Goal: Task Accomplishment & Management: Manage account settings

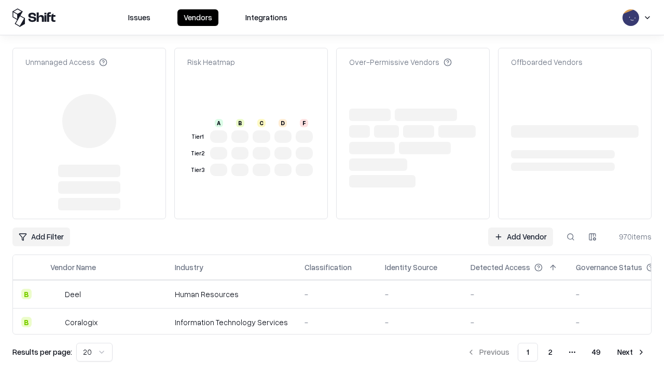
click at [520, 227] on link "Add Vendor" at bounding box center [520, 236] width 65 height 19
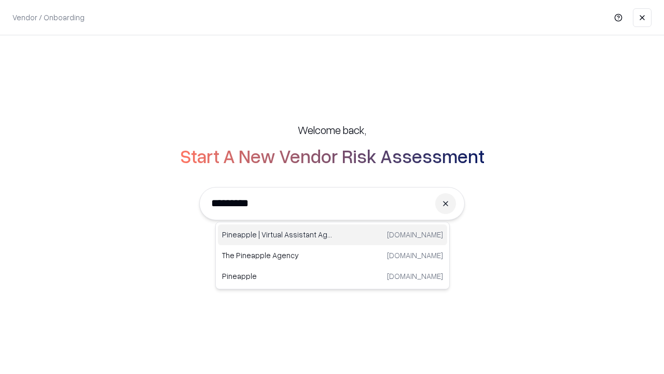
click at [333, 235] on div "Pineapple | Virtual Assistant Agency [DOMAIN_NAME]" at bounding box center [332, 234] width 229 height 21
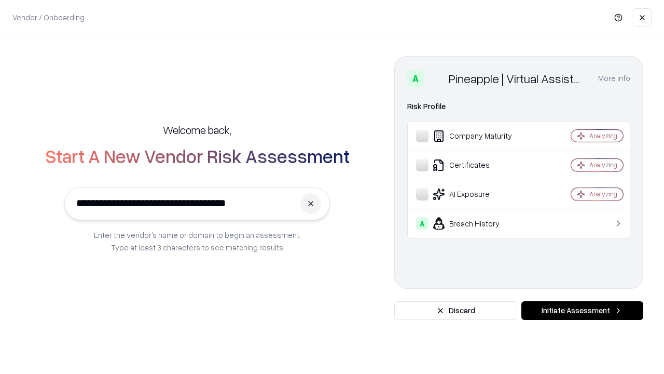
type input "**********"
click at [582, 310] on button "Initiate Assessment" at bounding box center [582, 310] width 122 height 19
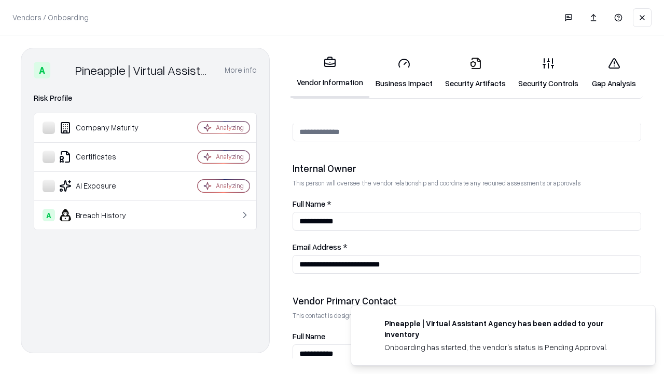
scroll to position [538, 0]
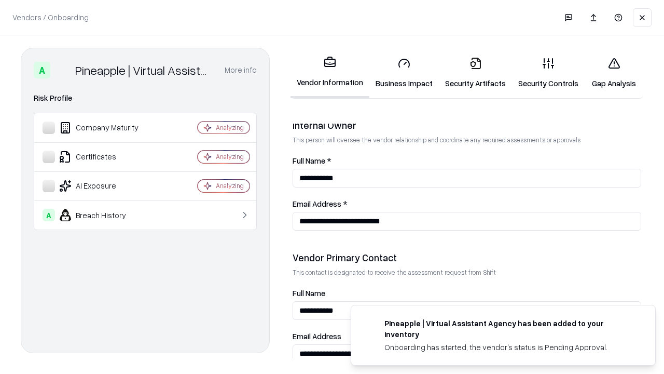
click at [475, 73] on link "Security Artifacts" at bounding box center [475, 73] width 73 height 48
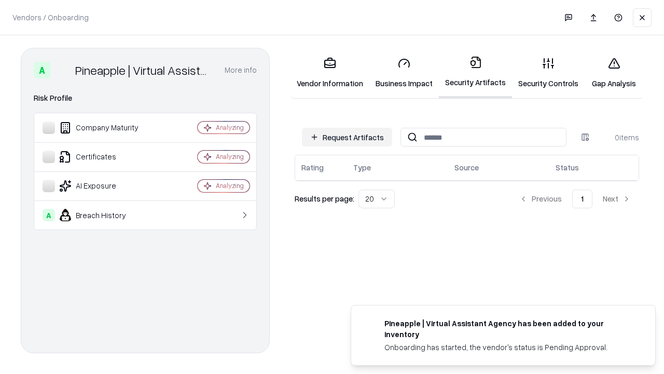
click at [347, 137] on button "Request Artifacts" at bounding box center [347, 137] width 90 height 19
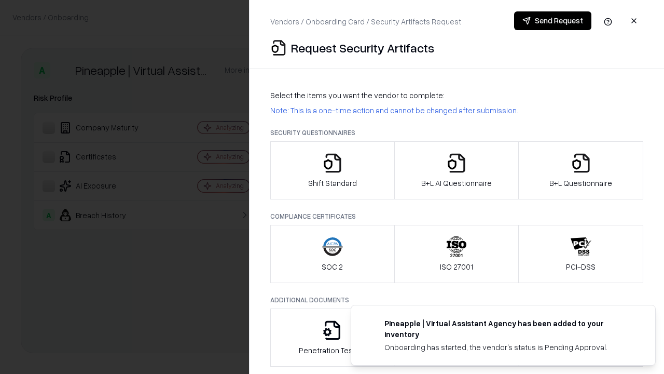
click at [581, 170] on icon "button" at bounding box center [581, 163] width 21 height 21
click at [456, 170] on icon "button" at bounding box center [456, 163] width 21 height 21
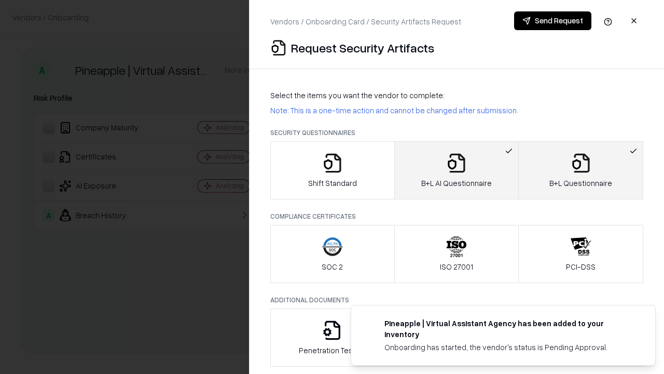
click at [553, 21] on button "Send Request" at bounding box center [552, 20] width 77 height 19
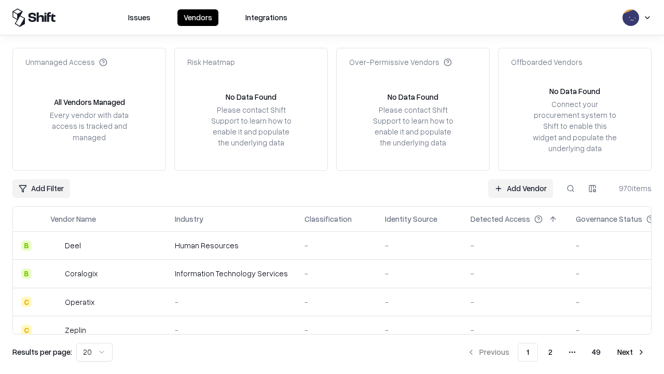
click at [571, 188] on button at bounding box center [570, 188] width 19 height 19
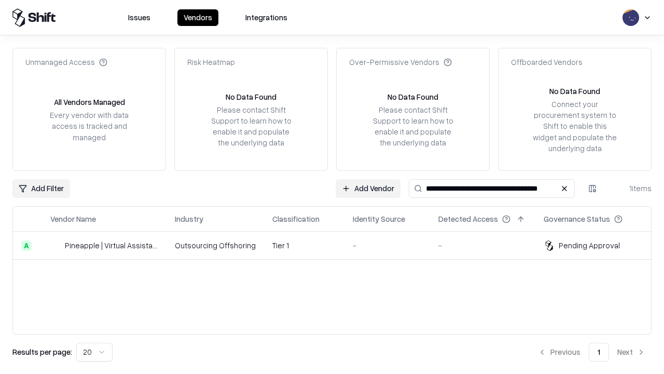
type input "**********"
click at [338, 245] on td "Tier 1" at bounding box center [304, 245] width 80 height 28
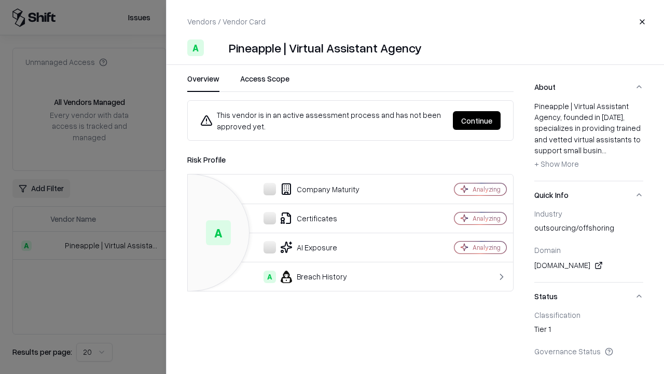
click at [477, 120] on button "Continue" at bounding box center [477, 120] width 48 height 19
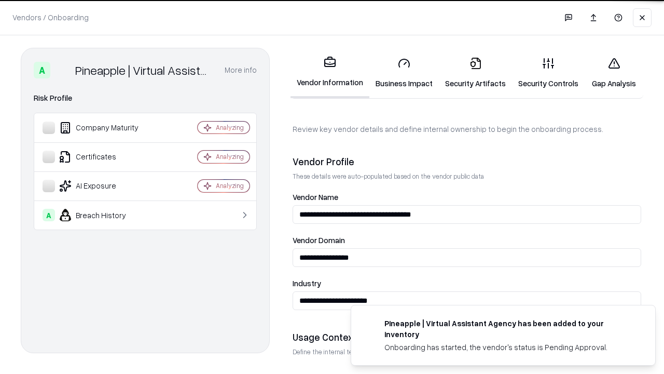
click at [475, 73] on link "Security Artifacts" at bounding box center [475, 73] width 73 height 48
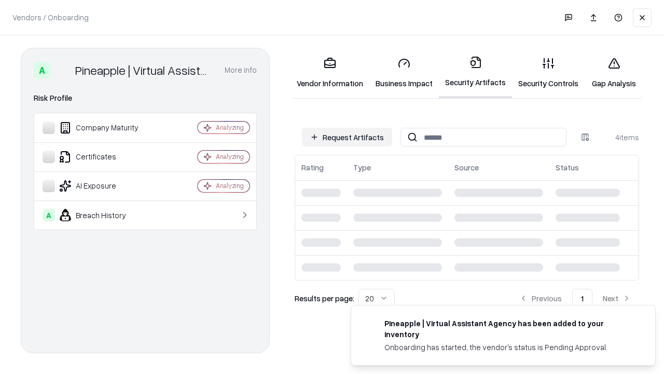
click at [614, 73] on link "Gap Analysis" at bounding box center [614, 73] width 59 height 48
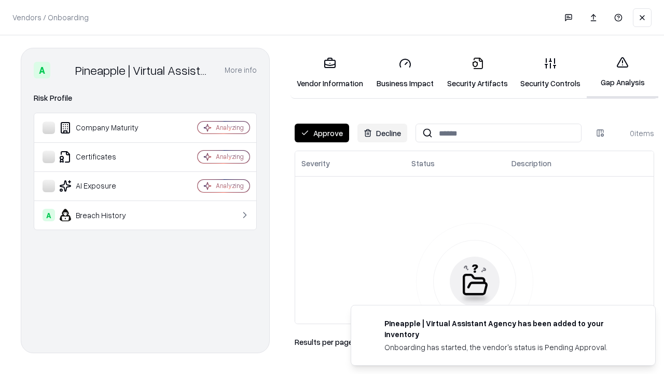
click at [322, 133] on button "Approve" at bounding box center [322, 132] width 54 height 19
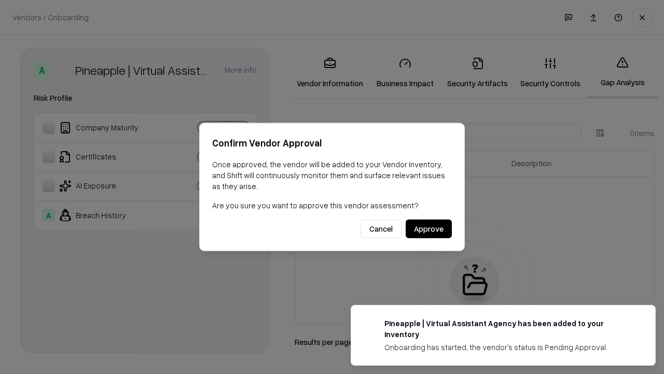
click at [429, 228] on button "Approve" at bounding box center [429, 228] width 46 height 19
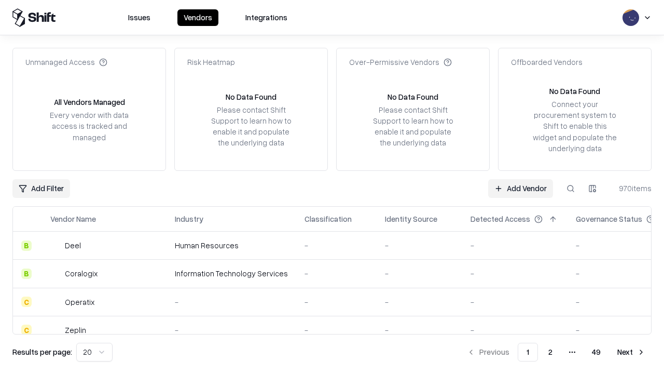
type input "**********"
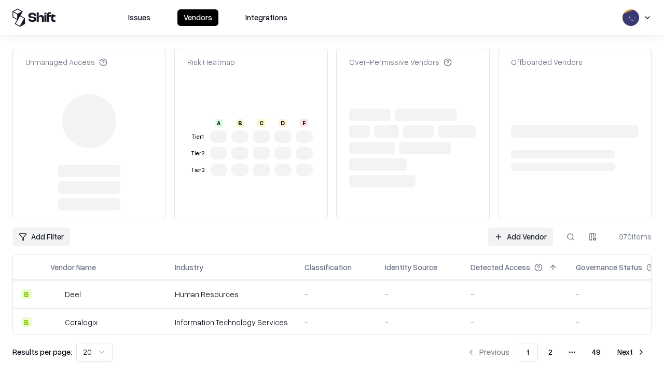
click at [520, 227] on link "Add Vendor" at bounding box center [520, 236] width 65 height 19
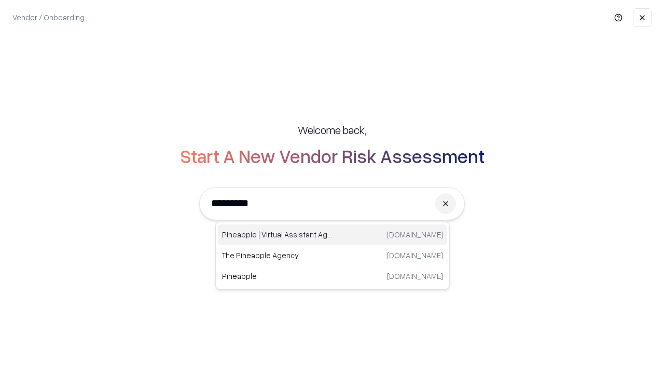
click at [333, 235] on div "Pineapple | Virtual Assistant Agency [DOMAIN_NAME]" at bounding box center [332, 234] width 229 height 21
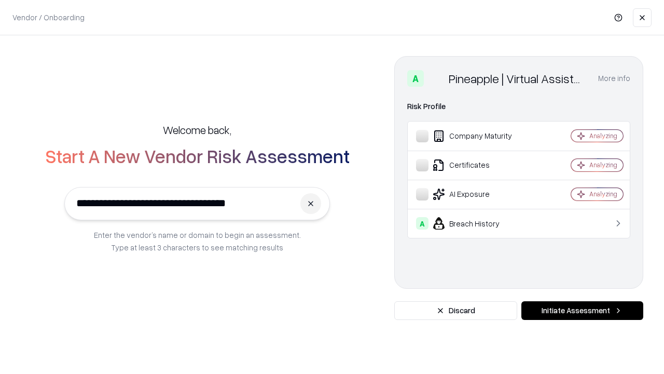
type input "**********"
click at [582, 310] on button "Initiate Assessment" at bounding box center [582, 310] width 122 height 19
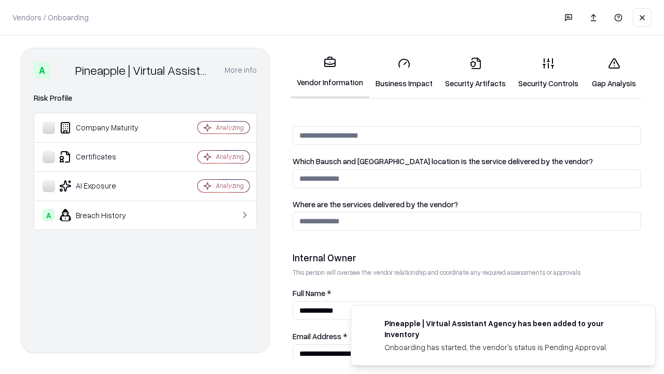
scroll to position [538, 0]
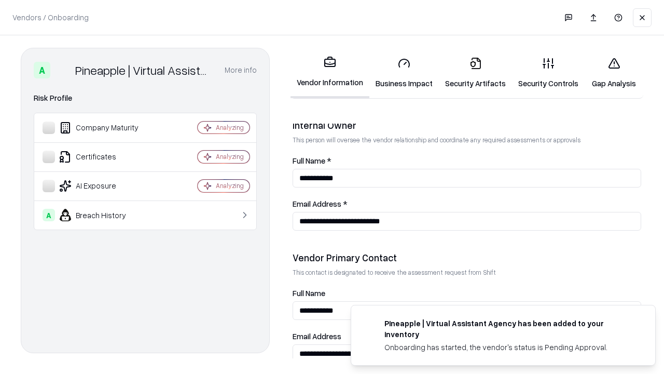
click at [614, 73] on link "Gap Analysis" at bounding box center [614, 73] width 59 height 48
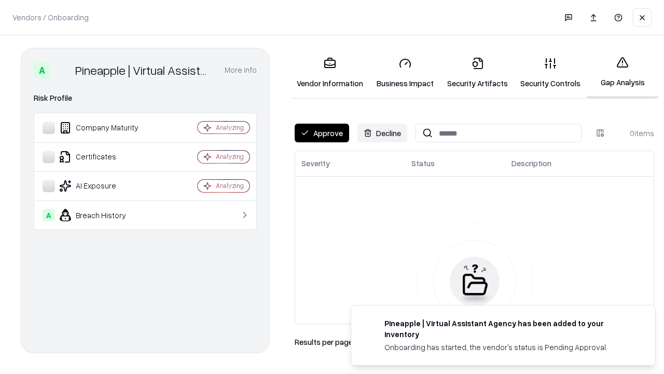
click at [322, 133] on button "Approve" at bounding box center [322, 132] width 54 height 19
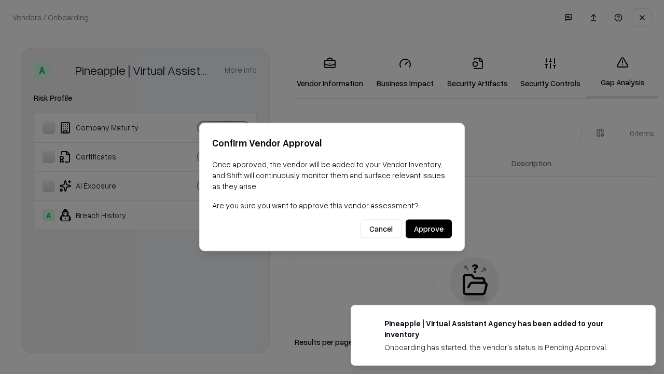
click at [429, 228] on button "Approve" at bounding box center [429, 228] width 46 height 19
